Goal: Find specific page/section: Find specific page/section

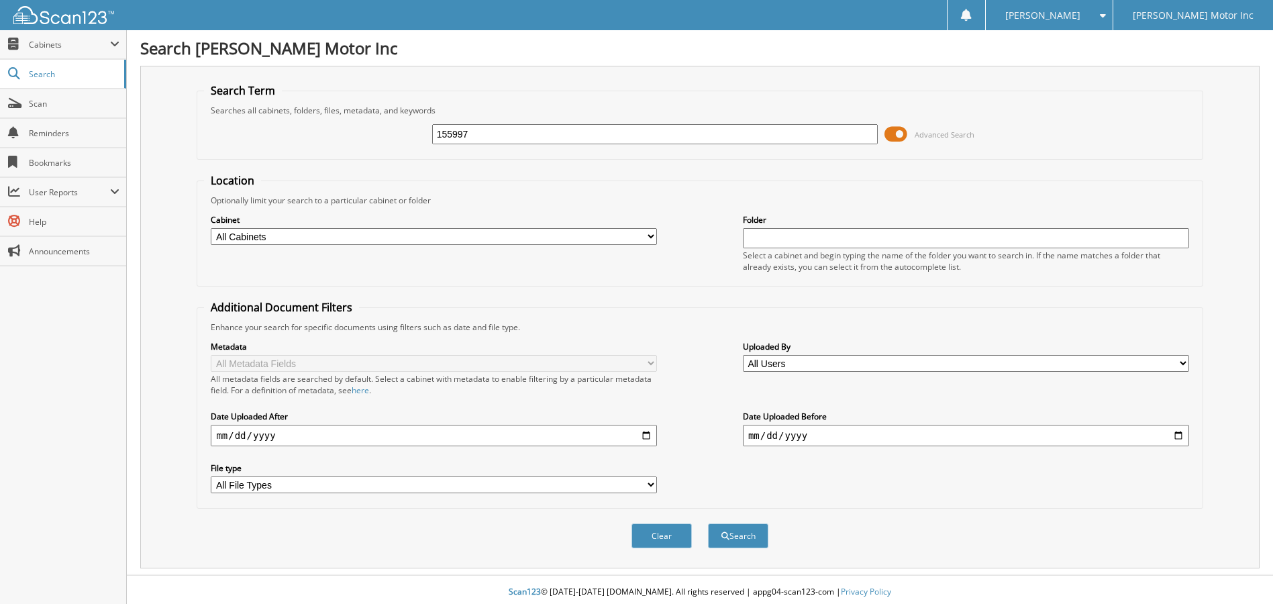
type input "155997"
click at [708, 523] on button "Search" at bounding box center [738, 535] width 60 height 25
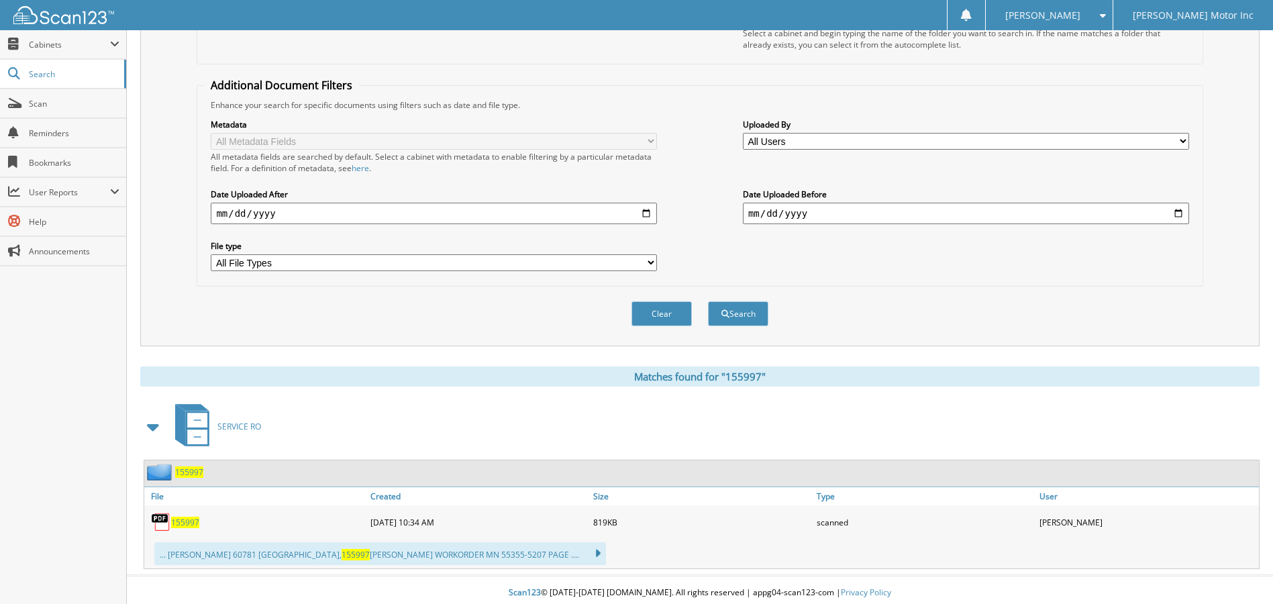
scroll to position [228, 0]
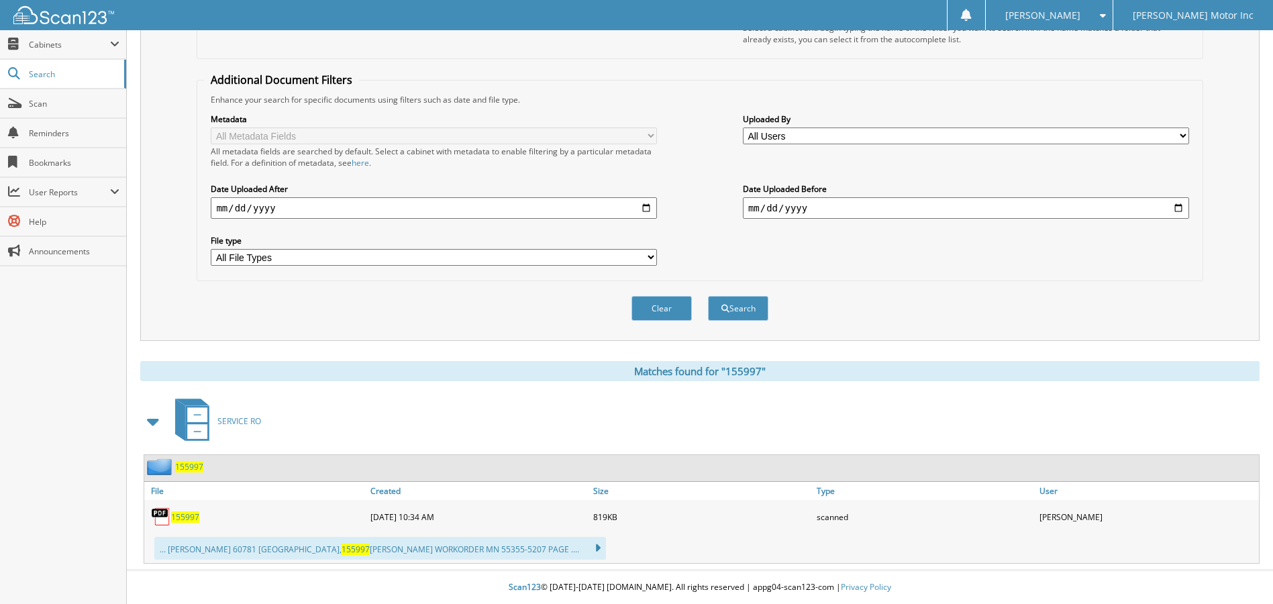
click at [182, 507] on div "155997" at bounding box center [255, 516] width 223 height 27
click at [183, 517] on span "155997" at bounding box center [185, 516] width 28 height 11
